Goal: Task Accomplishment & Management: Complete application form

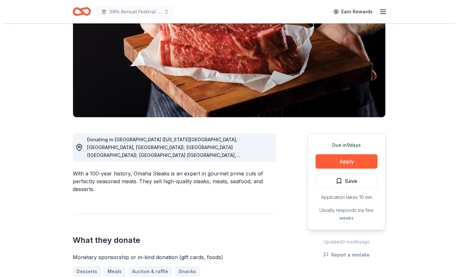
scroll to position [87, 0]
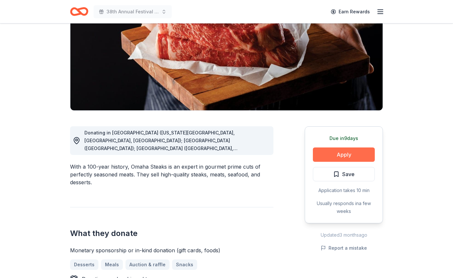
click at [333, 148] on button "Apply" at bounding box center [344, 155] width 62 height 14
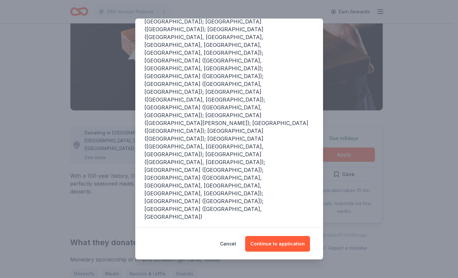
scroll to position [109, 0]
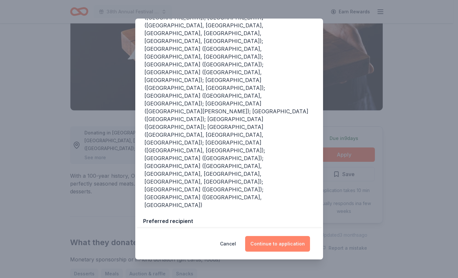
click at [282, 244] on button "Continue to application" at bounding box center [277, 244] width 65 height 16
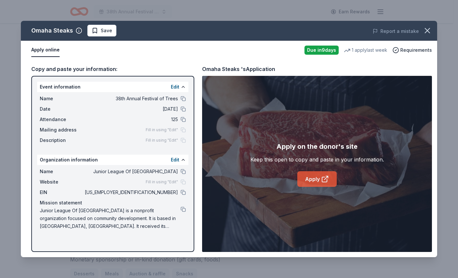
click at [312, 187] on link "Apply" at bounding box center [316, 180] width 39 height 16
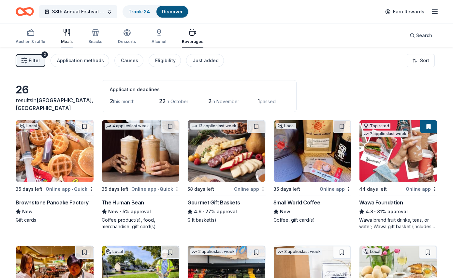
click at [63, 31] on icon "button" at bounding box center [67, 33] width 8 height 8
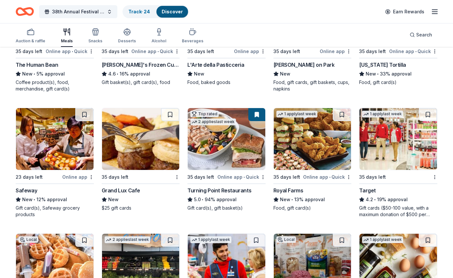
scroll to position [266, 0]
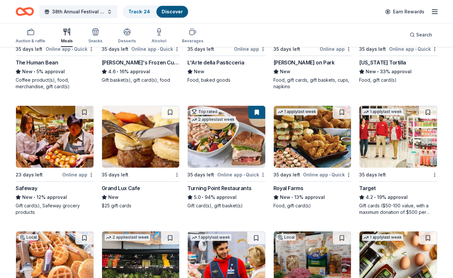
click at [388, 192] on div "Target 4.2 • 19% approval Gift cards ($50-100 value, with a maximum donation of…" at bounding box center [398, 200] width 78 height 31
click at [233, 186] on div "Turning Point Restaurants" at bounding box center [220, 189] width 64 height 8
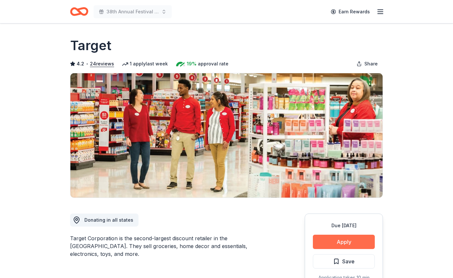
click at [338, 237] on button "Apply" at bounding box center [344, 242] width 62 height 14
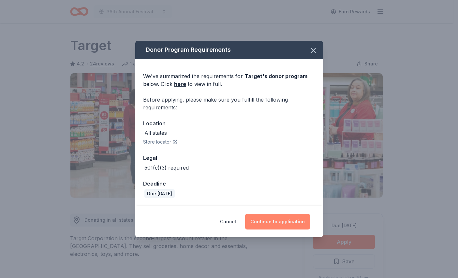
click at [293, 222] on button "Continue to application" at bounding box center [277, 222] width 65 height 16
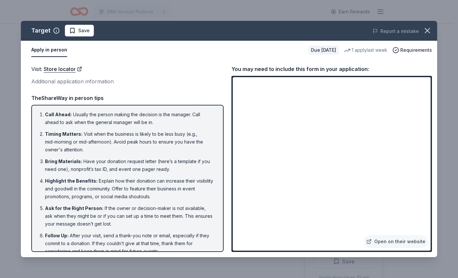
scroll to position [9, 0]
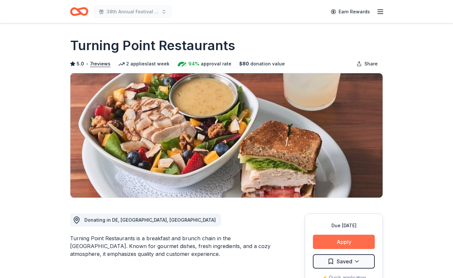
click at [358, 236] on button "Apply" at bounding box center [344, 242] width 62 height 14
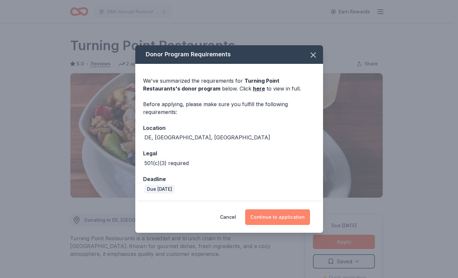
click at [291, 215] on button "Continue to application" at bounding box center [277, 218] width 65 height 16
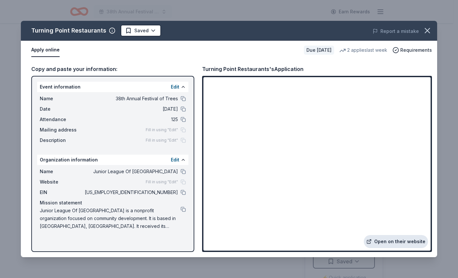
click at [399, 241] on link "Open on their website" at bounding box center [396, 241] width 64 height 13
